Goal: Information Seeking & Learning: Learn about a topic

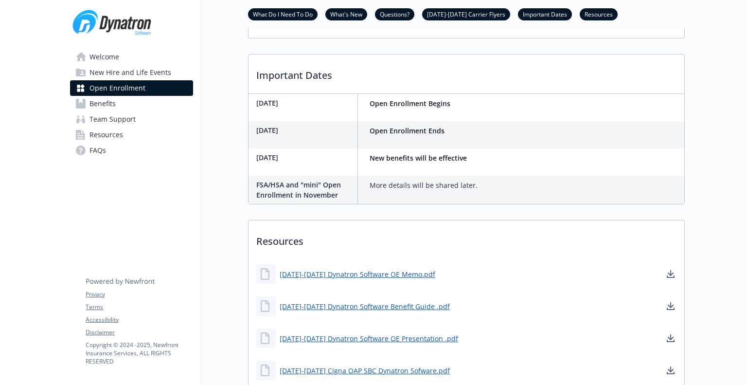
scroll to position [683, 0]
